Goal: Information Seeking & Learning: Learn about a topic

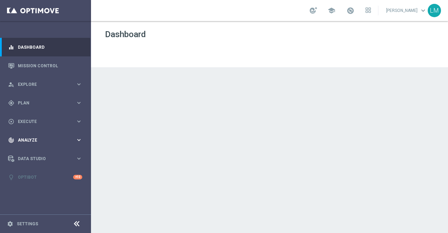
click at [78, 140] on icon "keyboard_arrow_right" at bounding box center [79, 140] width 7 height 7
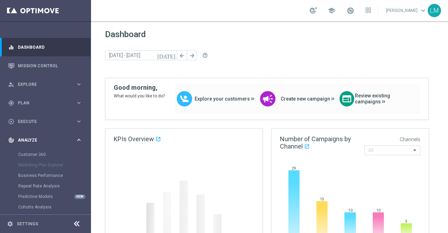
click at [78, 140] on icon "keyboard_arrow_right" at bounding box center [79, 140] width 7 height 7
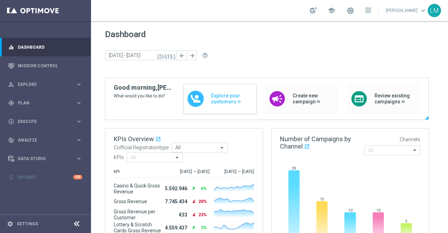
click at [227, 97] on span "Explore your customers" at bounding box center [232, 99] width 42 height 12
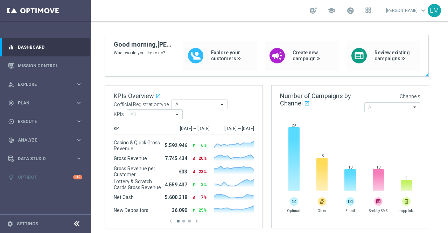
scroll to position [8, 0]
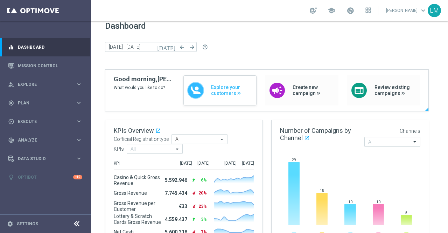
click at [207, 91] on div "Explore your customers" at bounding box center [220, 90] width 73 height 30
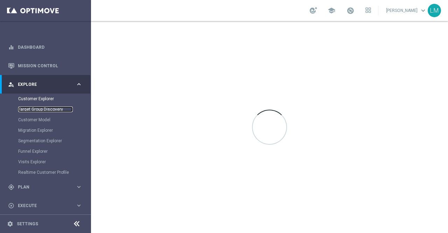
click at [23, 109] on link "Target Group Discovery" at bounding box center [45, 109] width 55 height 6
click at [32, 99] on link "Customer Explorer" at bounding box center [45, 99] width 55 height 6
click at [28, 119] on link "Customer Model" at bounding box center [45, 120] width 55 height 6
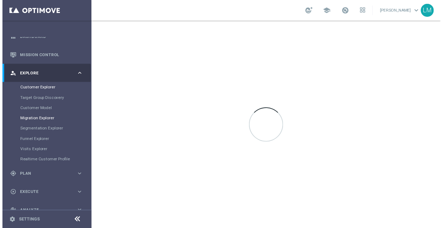
scroll to position [8, 0]
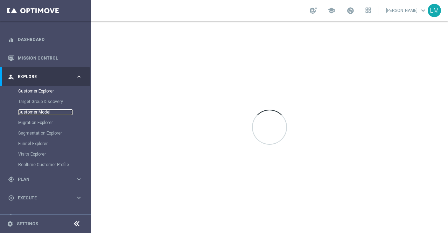
click at [38, 110] on link "Customer Model" at bounding box center [45, 112] width 55 height 6
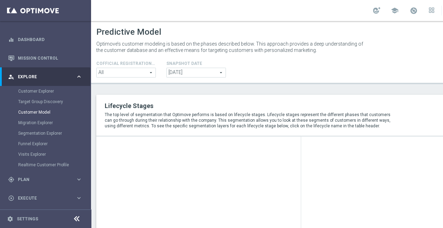
click at [410, 203] on div "Loading..." at bounding box center [404, 201] width 188 height 112
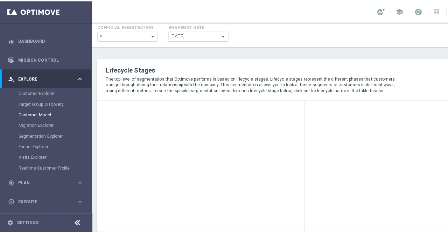
scroll to position [19, 0]
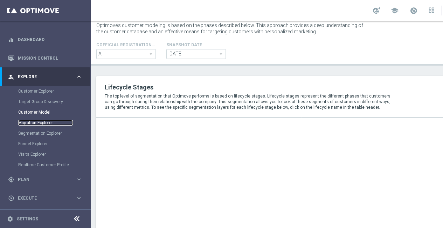
click at [38, 124] on link "Migration Explorer" at bounding box center [45, 123] width 55 height 6
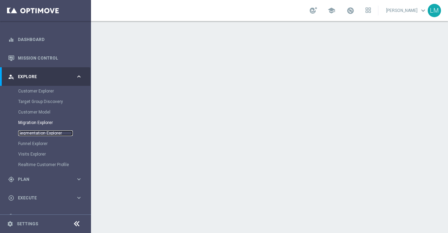
click at [42, 134] on link "Segmentation Explorer" at bounding box center [45, 133] width 55 height 6
